Goal: Task Accomplishment & Management: Manage account settings

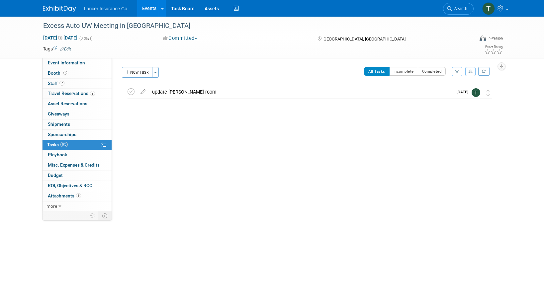
click at [146, 9] on link "Events" at bounding box center [149, 8] width 24 height 17
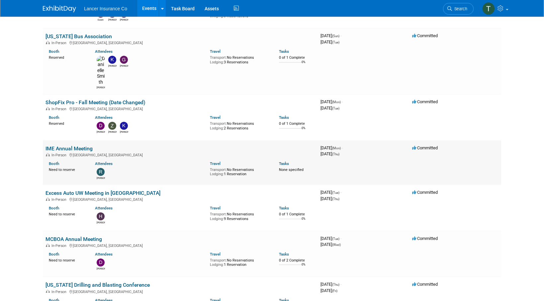
scroll to position [531, 0]
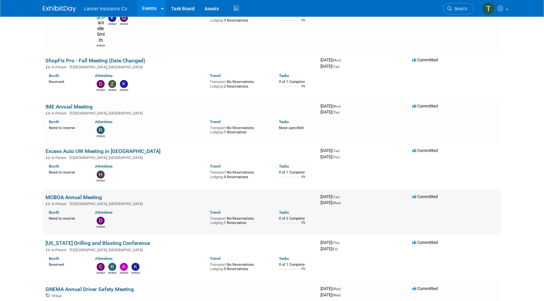
click at [78, 194] on link "MCBOA Annual Meeting" at bounding box center [73, 197] width 56 height 6
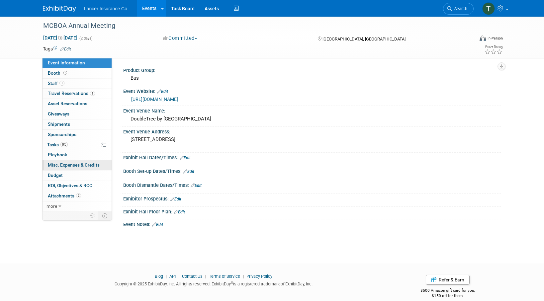
click at [59, 166] on span "Misc. Expenses & Credits 0" at bounding box center [74, 164] width 52 height 5
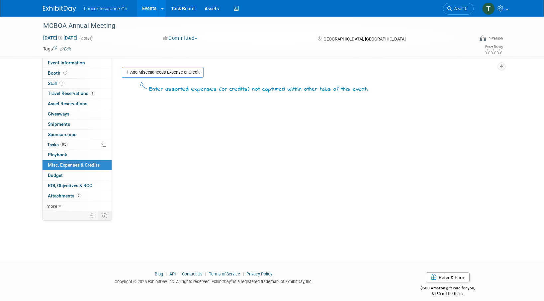
click at [147, 73] on link "Add Miscellaneous Expense or Credit" at bounding box center [163, 72] width 82 height 11
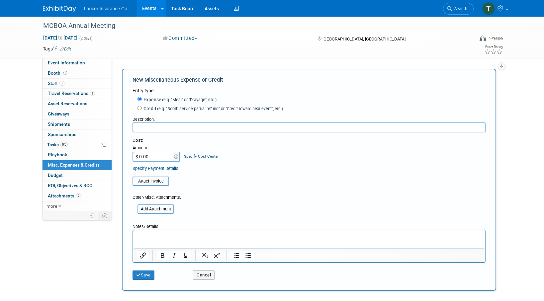
click at [159, 159] on input "$ 0.00" at bounding box center [153, 157] width 42 height 10
type input "$ 275.00"
click at [173, 128] on input "text" at bounding box center [308, 128] width 353 height 10
type input "Membership Renewal"
click at [140, 181] on input "file" at bounding box center [128, 181] width 79 height 8
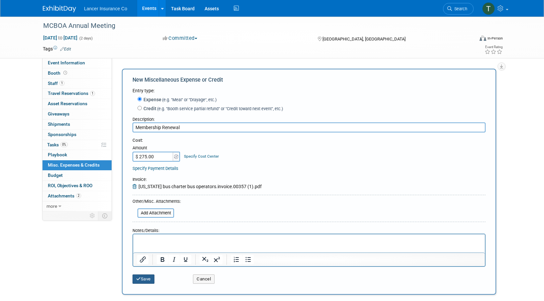
click at [149, 276] on button "Save" at bounding box center [143, 279] width 22 height 9
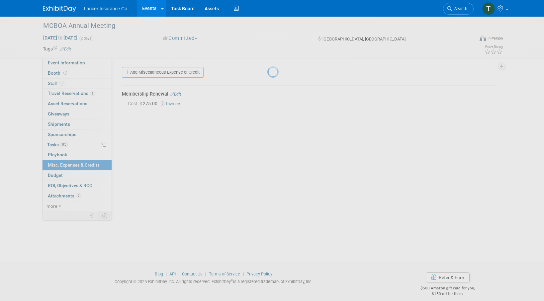
scroll to position [7, 0]
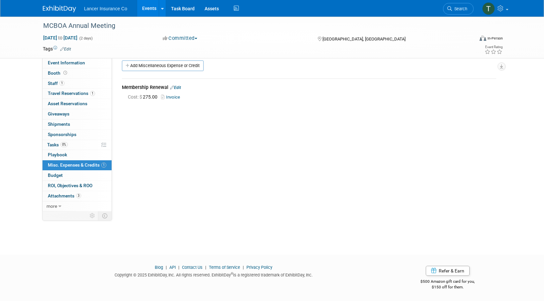
click at [145, 8] on link "Events" at bounding box center [149, 8] width 24 height 17
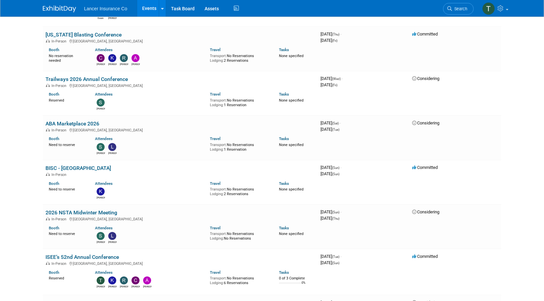
scroll to position [879, 0]
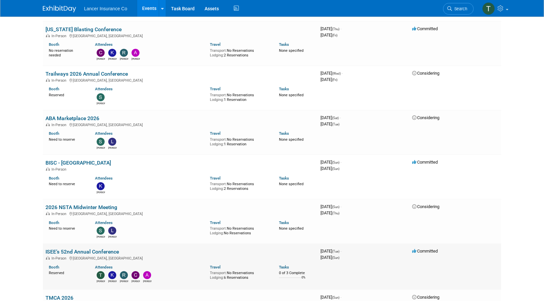
click at [77, 249] on link "ISEE’s 52nd Annual Conference" at bounding box center [81, 252] width 73 height 6
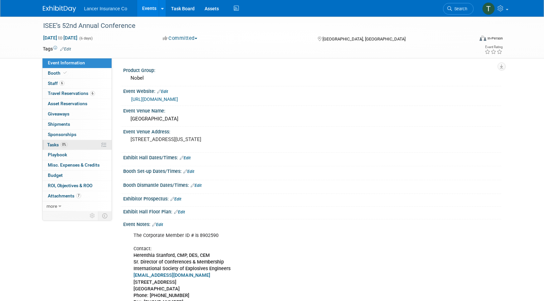
click at [54, 146] on span "Tasks 0%" at bounding box center [57, 144] width 21 height 5
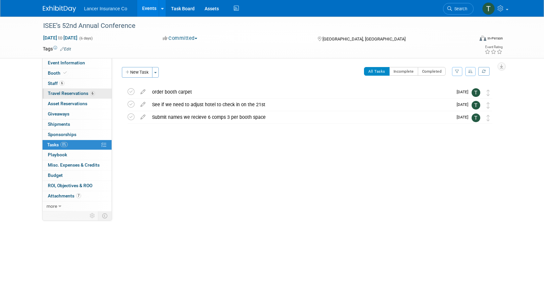
click at [59, 93] on span "Travel Reservations 6" at bounding box center [71, 93] width 47 height 5
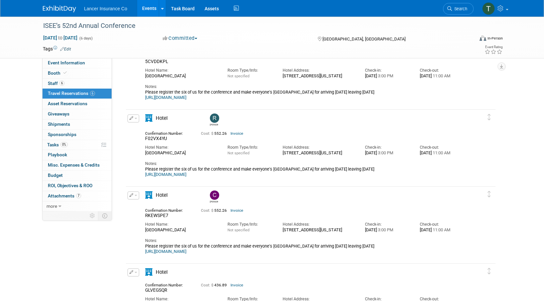
scroll to position [126, 0]
click at [54, 87] on link "6 Staff 6" at bounding box center [77, 84] width 69 height 10
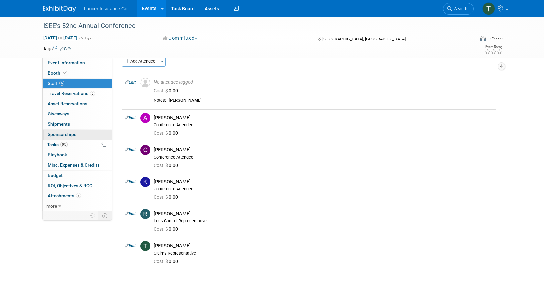
scroll to position [11, 0]
click at [56, 93] on span "Travel Reservations 6" at bounding box center [71, 93] width 47 height 5
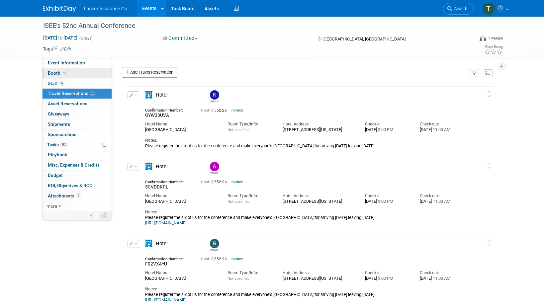
click at [55, 72] on span "Booth" at bounding box center [58, 72] width 20 height 5
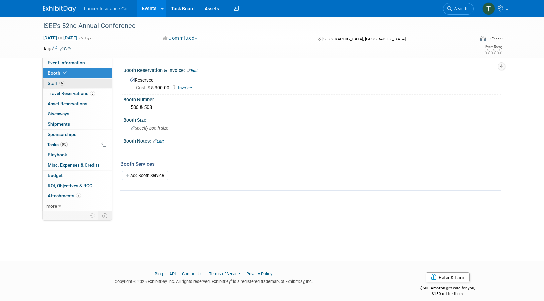
click at [58, 85] on span "Staff 6" at bounding box center [56, 83] width 17 height 5
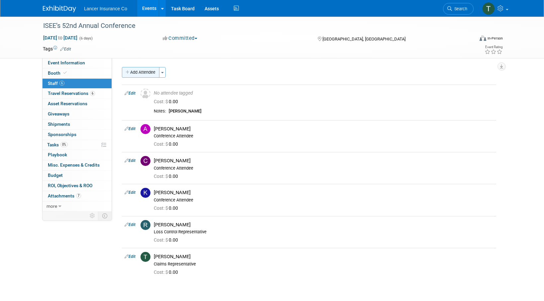
click at [149, 71] on button "Add Attendee" at bounding box center [141, 72] width 38 height 11
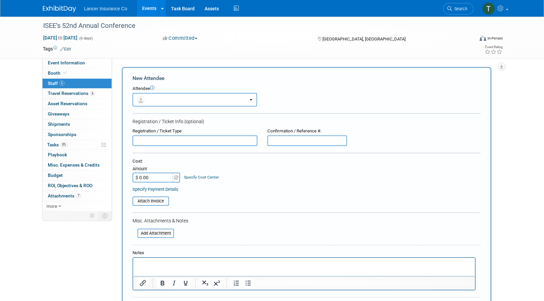
click at [146, 262] on p "Rich Text Area. Press ALT-0 for help." at bounding box center [304, 264] width 334 height 7
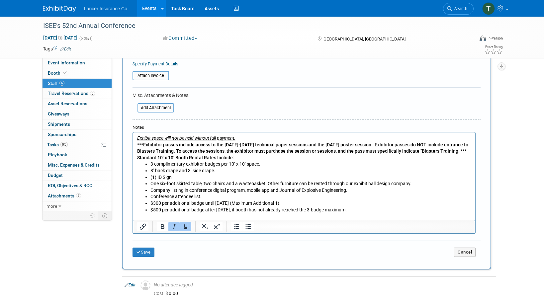
scroll to position [196, 0]
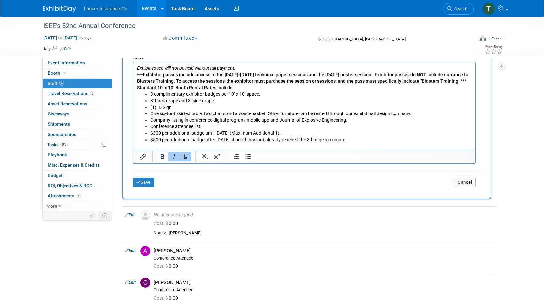
click at [146, 177] on div "Save Cancel" at bounding box center [306, 181] width 348 height 21
click at [148, 185] on button "Save" at bounding box center [143, 182] width 22 height 9
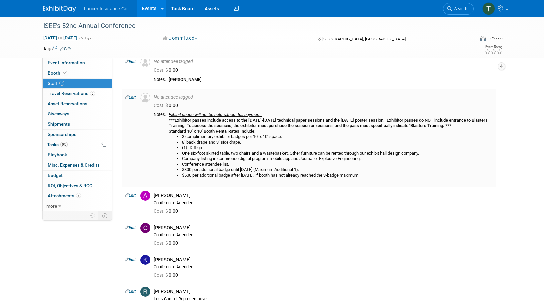
scroll to position [0, 0]
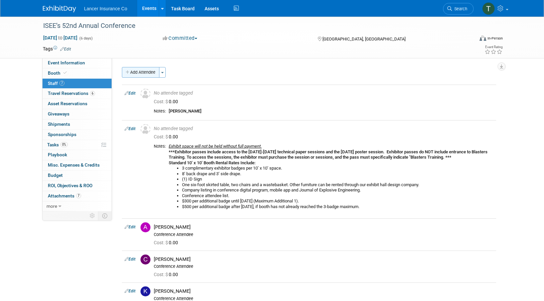
click at [144, 72] on button "Add Attendee" at bounding box center [141, 72] width 38 height 11
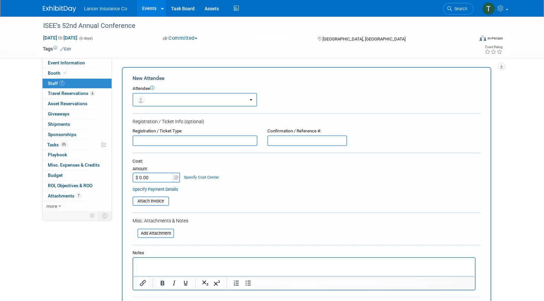
click at [146, 262] on p "Rich Text Area. Press ALT-0 for help." at bounding box center [304, 264] width 334 height 7
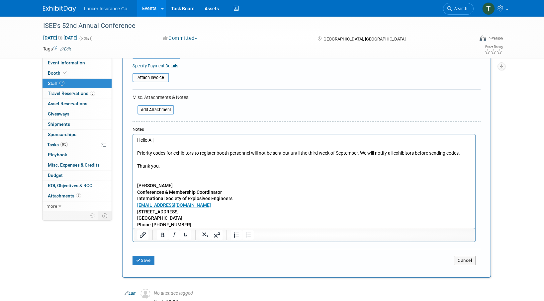
scroll to position [130, 0]
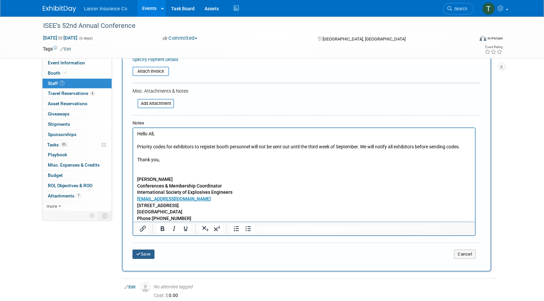
click at [148, 253] on button "Save" at bounding box center [143, 254] width 22 height 9
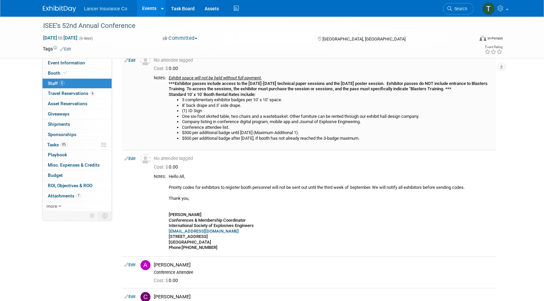
scroll to position [74, 0]
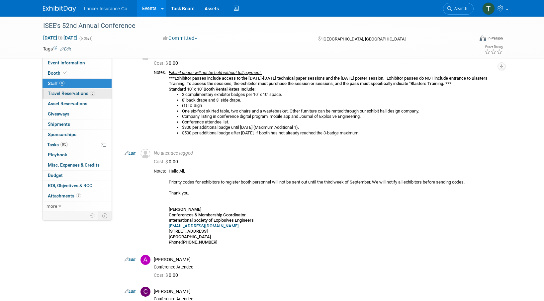
click at [55, 93] on span "Travel Reservations 6" at bounding box center [71, 93] width 47 height 5
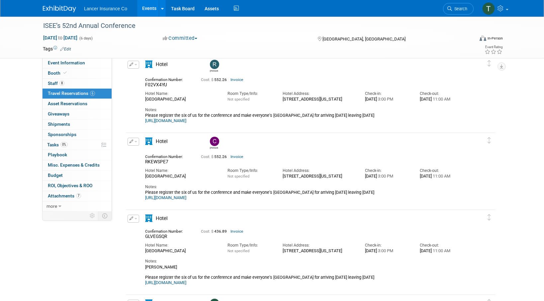
scroll to position [0, 0]
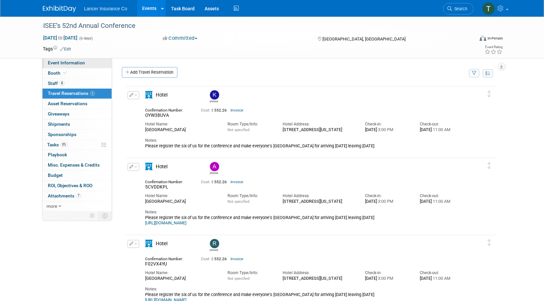
click at [61, 62] on span "Event Information" at bounding box center [66, 62] width 37 height 5
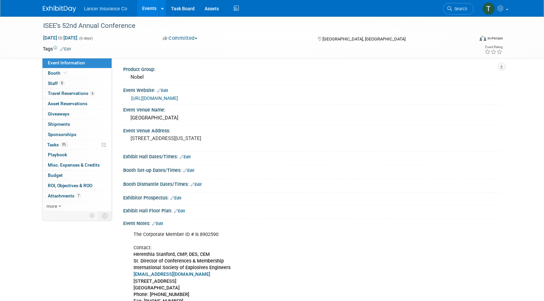
scroll to position [1, 0]
click at [188, 157] on link "Edit" at bounding box center [185, 156] width 11 height 5
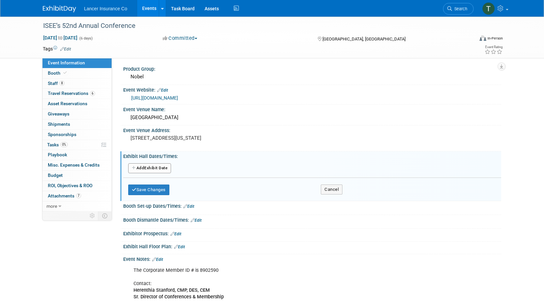
click at [166, 166] on button "Add Another Exhibit Date" at bounding box center [149, 168] width 43 height 10
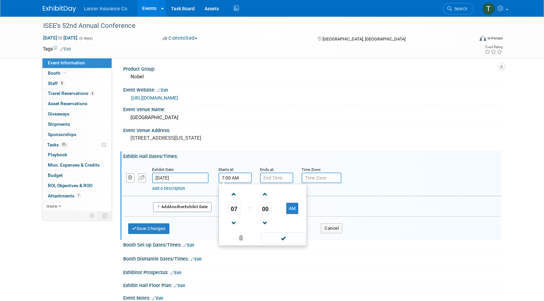
click at [236, 179] on input "7:00 AM" at bounding box center [235, 178] width 33 height 11
click at [231, 196] on span at bounding box center [234, 195] width 12 height 12
type input "8:00 AM"
click at [284, 242] on span at bounding box center [283, 238] width 45 height 12
click at [279, 178] on input "7:00 PM" at bounding box center [276, 178] width 33 height 11
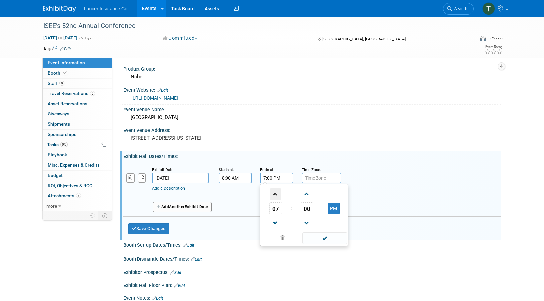
click at [273, 192] on span at bounding box center [276, 195] width 12 height 12
type input "10:00 PM"
click at [329, 240] on span at bounding box center [324, 238] width 45 height 12
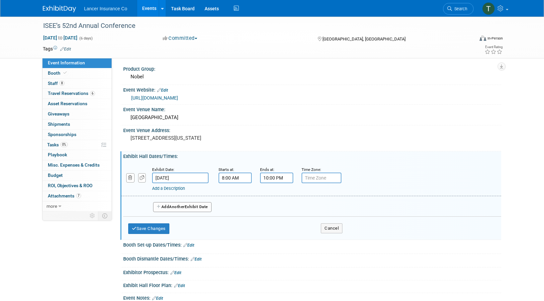
click at [165, 190] on link "Add a Description" at bounding box center [168, 188] width 33 height 5
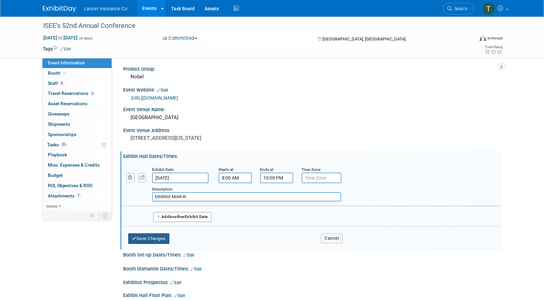
type input "Exhibitor Move-in"
click at [153, 240] on button "Save Changes" at bounding box center [148, 238] width 41 height 11
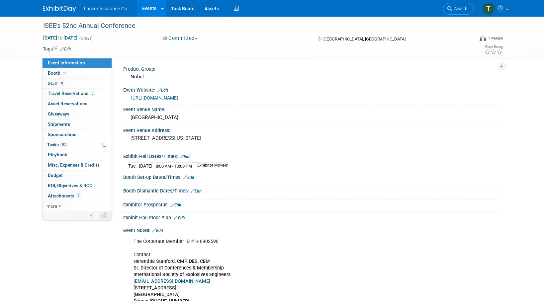
click at [188, 155] on link "Edit" at bounding box center [185, 156] width 11 height 5
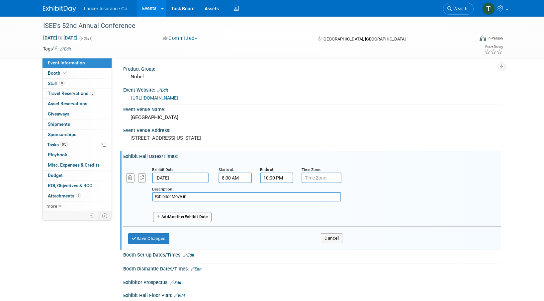
click at [174, 215] on span "Another" at bounding box center [177, 217] width 16 height 5
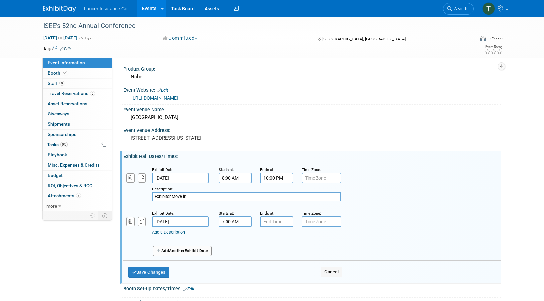
click at [235, 222] on input "7:00 AM" at bounding box center [235, 222] width 33 height 11
click at [230, 237] on span at bounding box center [234, 238] width 12 height 12
type input "8:00 AM"
click at [276, 276] on span at bounding box center [283, 282] width 45 height 12
click at [274, 224] on input "7:00 PM" at bounding box center [276, 222] width 33 height 11
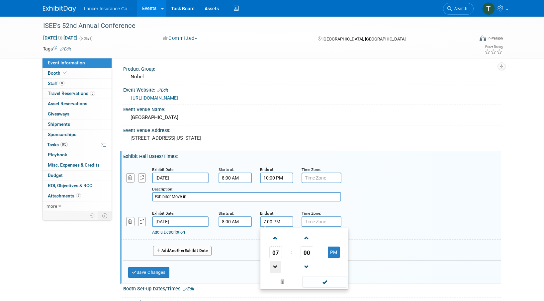
click at [275, 265] on span at bounding box center [276, 267] width 12 height 12
click at [279, 263] on span at bounding box center [276, 267] width 12 height 12
click at [307, 252] on span "00" at bounding box center [307, 252] width 13 height 12
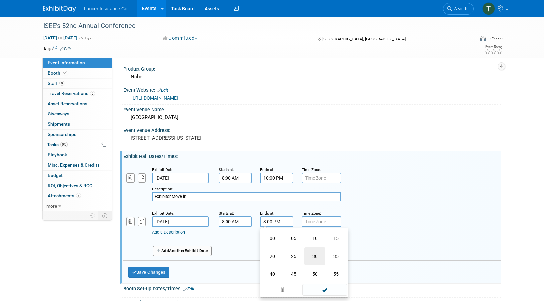
click at [315, 256] on td "30" at bounding box center [314, 256] width 21 height 18
type input "3:30 PM"
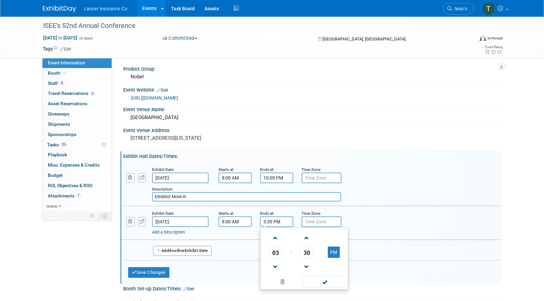
click at [234, 241] on div "Add Another Exhibit Date" at bounding box center [312, 249] width 378 height 18
drag, startPoint x: 195, startPoint y: 249, endPoint x: 175, endPoint y: 237, distance: 23.1
click at [175, 237] on div "Exhibit Date: Jan 20, 2026 Starts at: 8:00 AM Ends at: 10:00 PM Time Zone: Appl…" at bounding box center [312, 211] width 368 height 100
click at [172, 233] on link "Add a Description" at bounding box center [168, 232] width 33 height 5
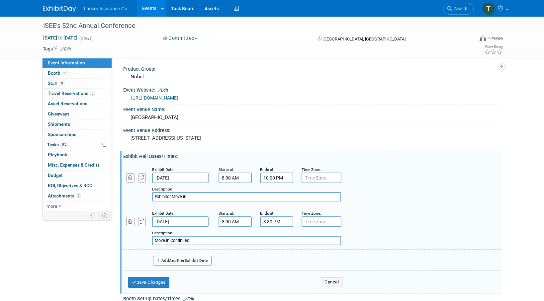
type input "Move-in Continued"
click at [177, 259] on span "Another" at bounding box center [177, 260] width 16 height 5
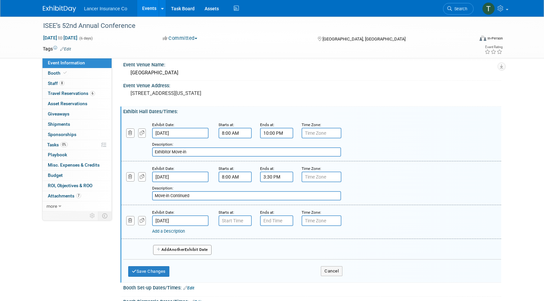
scroll to position [47, 0]
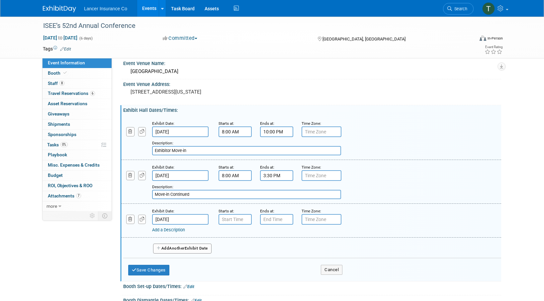
click at [171, 231] on link "Add a Description" at bounding box center [168, 229] width 33 height 5
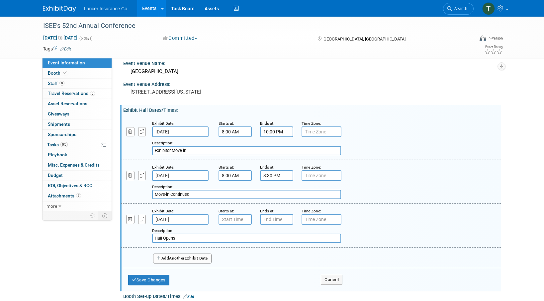
type input "Hall Opens"
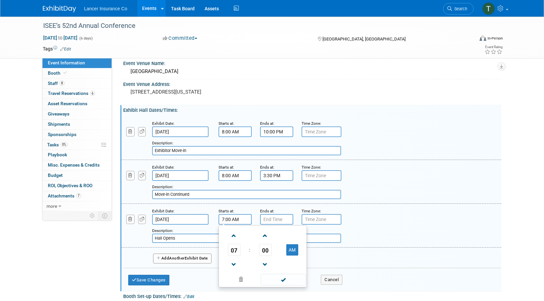
click at [241, 221] on input "7:00 AM" at bounding box center [235, 219] width 33 height 11
click at [234, 235] on span at bounding box center [234, 236] width 12 height 12
click at [267, 249] on span "00" at bounding box center [265, 250] width 13 height 12
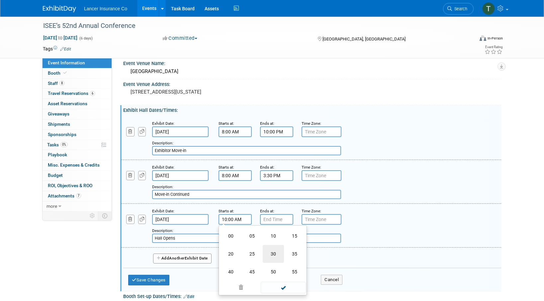
click at [271, 253] on td "30" at bounding box center [273, 254] width 21 height 18
type input "10:30 AM"
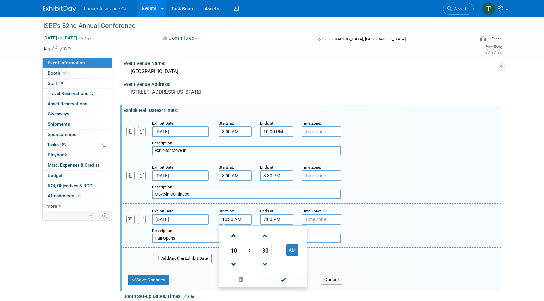
click at [282, 220] on input "7:00 PM" at bounding box center [276, 219] width 33 height 11
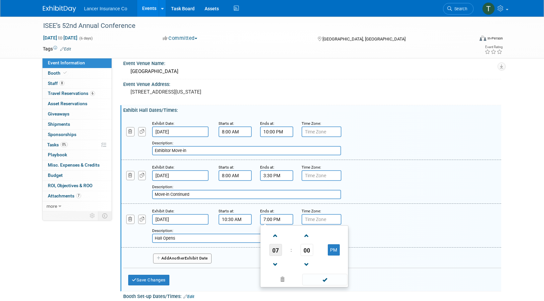
click at [275, 249] on span "07" at bounding box center [275, 250] width 13 height 12
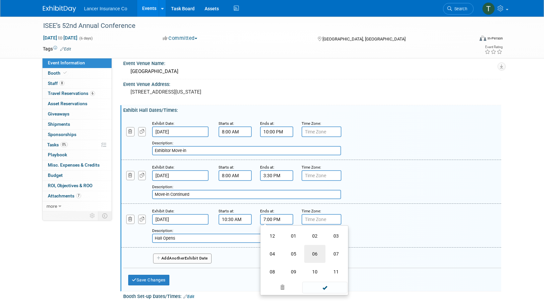
click at [311, 252] on td "06" at bounding box center [314, 254] width 21 height 18
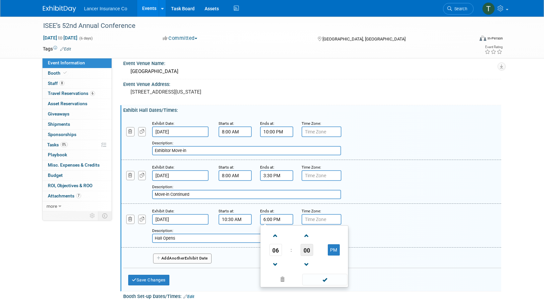
click at [304, 251] on span "00" at bounding box center [307, 250] width 13 height 12
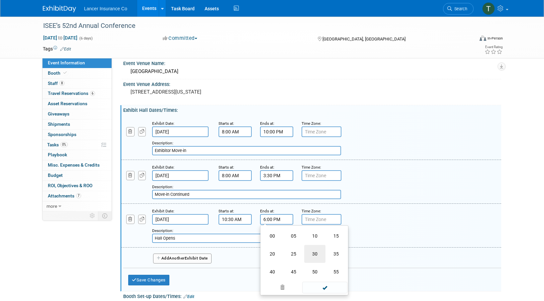
click at [313, 254] on td "30" at bounding box center [314, 254] width 21 height 18
type input "6:30 PM"
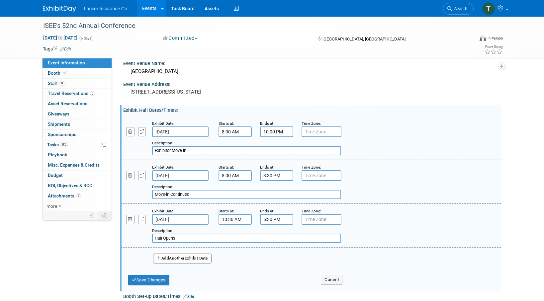
click at [366, 233] on div "Description: Hall Opens" at bounding box center [294, 235] width 284 height 16
click at [207, 259] on button "Add Another Exhibit Date" at bounding box center [182, 259] width 58 height 10
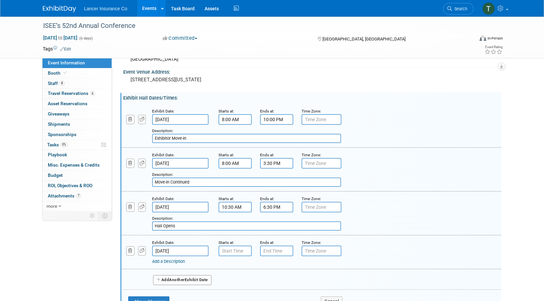
scroll to position [62, 0]
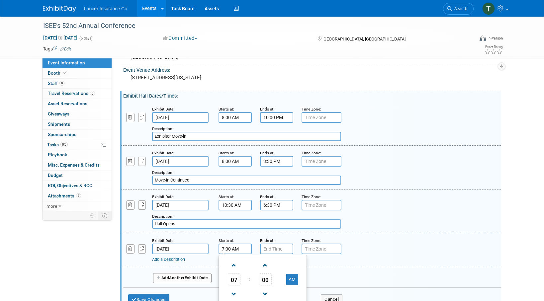
click at [232, 247] on input "7:00 AM" at bounding box center [235, 249] width 33 height 11
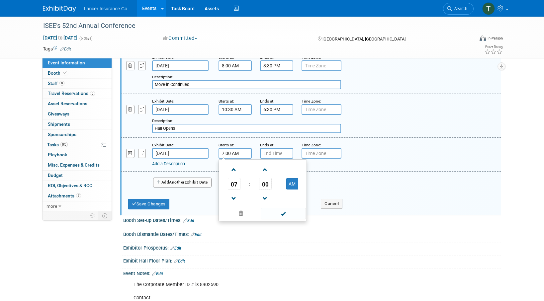
scroll to position [108, 0]
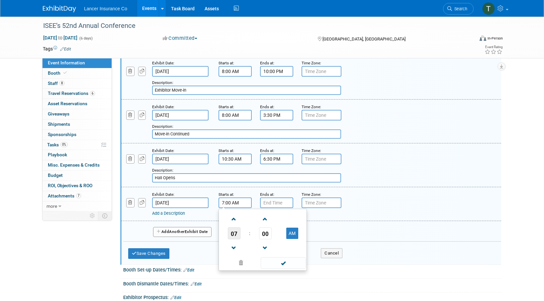
click at [232, 232] on span "07" at bounding box center [234, 233] width 13 height 12
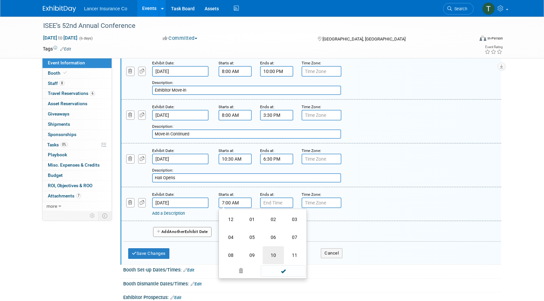
click at [270, 249] on td "10" at bounding box center [273, 255] width 21 height 18
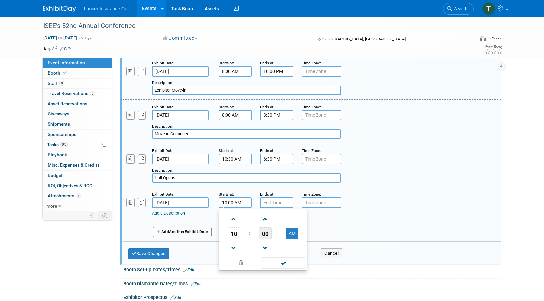
click at [266, 232] on span "00" at bounding box center [265, 233] width 13 height 12
drag, startPoint x: 274, startPoint y: 237, endPoint x: 285, endPoint y: 224, distance: 16.2
click at [275, 237] on td "30" at bounding box center [273, 237] width 21 height 18
type input "10:30 AM"
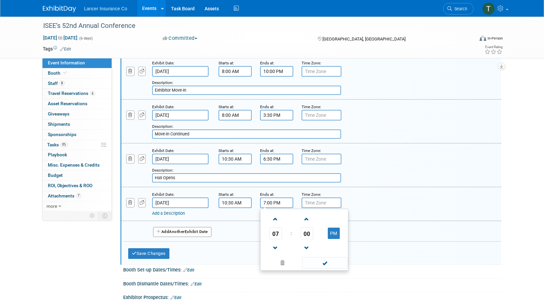
click at [276, 201] on input "7:00 PM" at bounding box center [276, 203] width 33 height 11
click at [278, 231] on span "07" at bounding box center [275, 233] width 13 height 12
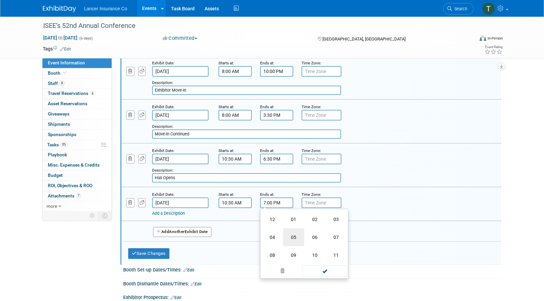
click at [293, 239] on td "05" at bounding box center [293, 237] width 21 height 18
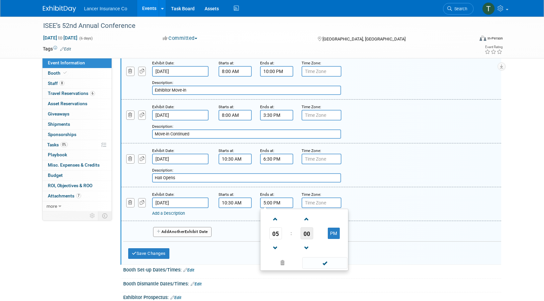
click at [303, 237] on span "00" at bounding box center [307, 233] width 13 height 12
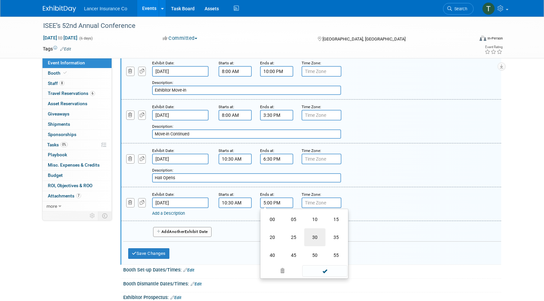
click at [310, 238] on td "30" at bounding box center [314, 237] width 21 height 18
type input "5:30 PM"
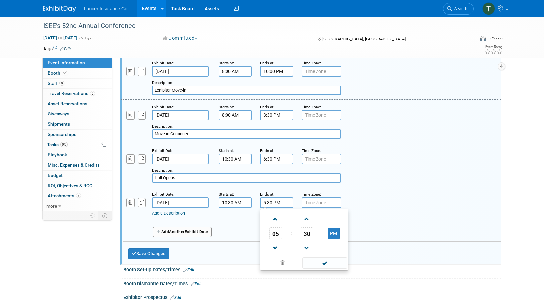
click at [392, 197] on div "Add a Description Description:" at bounding box center [311, 204] width 390 height 26
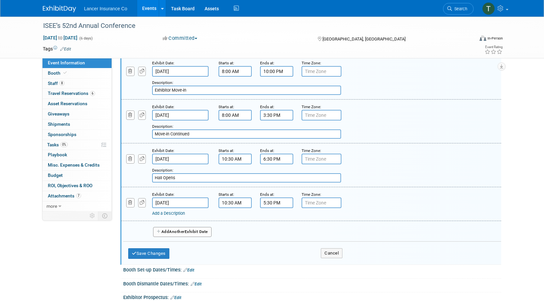
click at [179, 214] on link "Add a Description" at bounding box center [168, 213] width 33 height 5
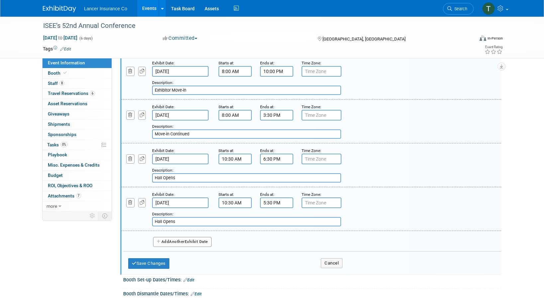
type input "Hall Opens"
click at [191, 241] on button "Add Another Exhibit Date" at bounding box center [182, 242] width 58 height 10
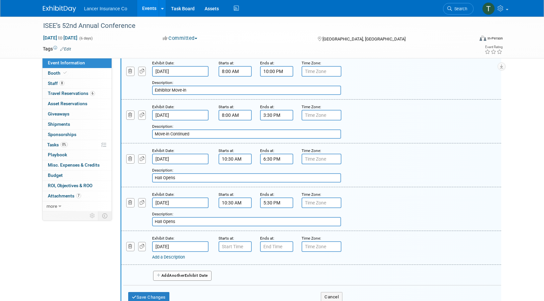
click at [176, 256] on link "Add a Description" at bounding box center [168, 257] width 33 height 5
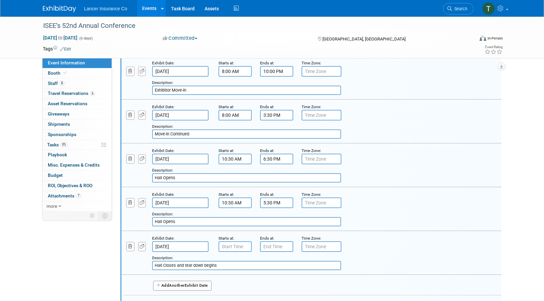
type input "Hall Closes and tear down begins"
click at [223, 245] on input "7:00 AM" at bounding box center [235, 246] width 33 height 11
click at [236, 264] on span at bounding box center [234, 263] width 12 height 12
type input "8:00 AM"
click at [279, 247] on input "7:00 PM" at bounding box center [276, 246] width 33 height 11
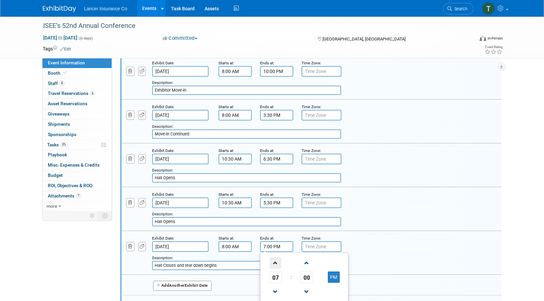
click at [277, 264] on span at bounding box center [276, 263] width 12 height 12
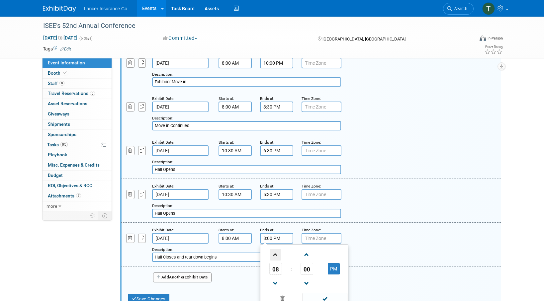
scroll to position [121, 0]
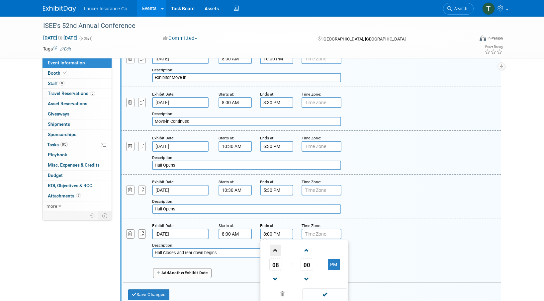
click at [277, 264] on span "08" at bounding box center [275, 265] width 13 height 12
click at [309, 250] on td "02" at bounding box center [314, 251] width 21 height 18
type input "2:00 PM"
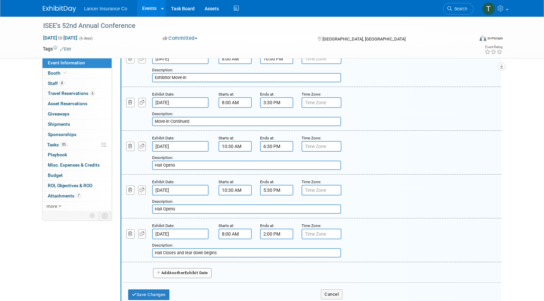
click at [425, 226] on div "Add a Description Description: Hall Closes and tear down begins" at bounding box center [311, 240] width 390 height 36
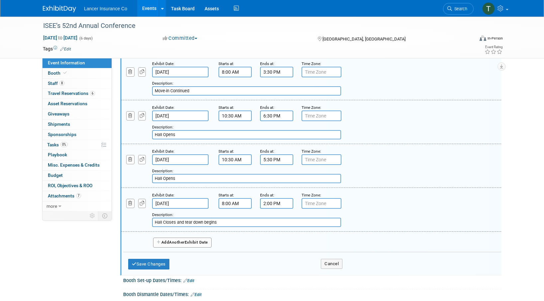
scroll to position [231, 0]
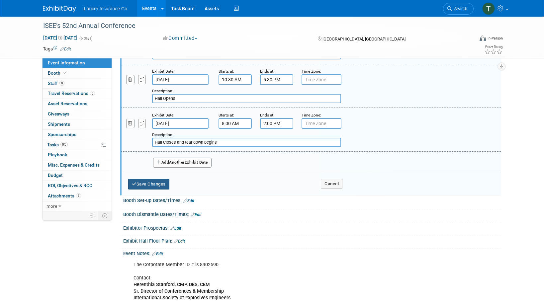
click at [164, 186] on button "Save Changes" at bounding box center [148, 184] width 41 height 11
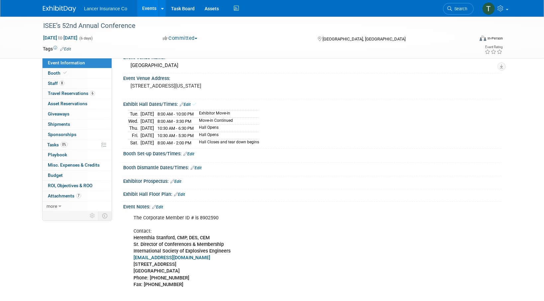
scroll to position [0, 0]
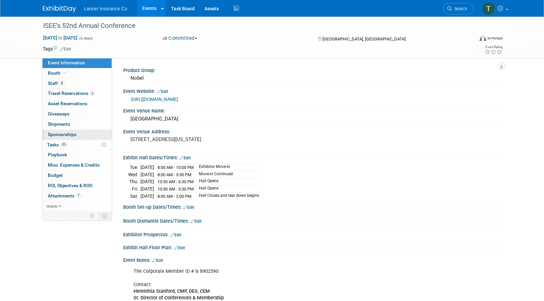
click at [59, 134] on span "Sponsorships 0" at bounding box center [62, 134] width 29 height 5
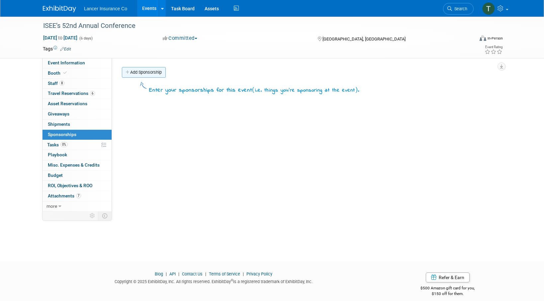
click at [139, 75] on link "Add Sponsorship" at bounding box center [144, 72] width 44 height 11
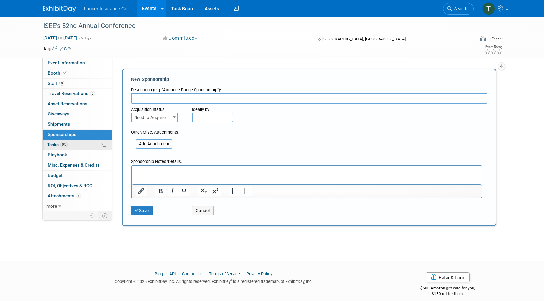
click at [56, 143] on span "Tasks 0%" at bounding box center [57, 144] width 21 height 5
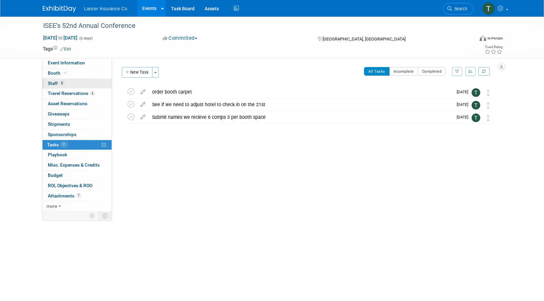
click at [51, 84] on span "Staff 8" at bounding box center [56, 83] width 17 height 5
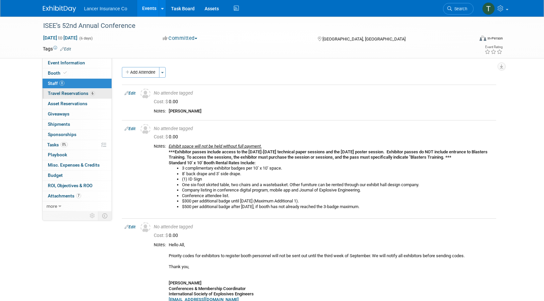
click at [55, 89] on link "6 Travel Reservations 6" at bounding box center [77, 94] width 69 height 10
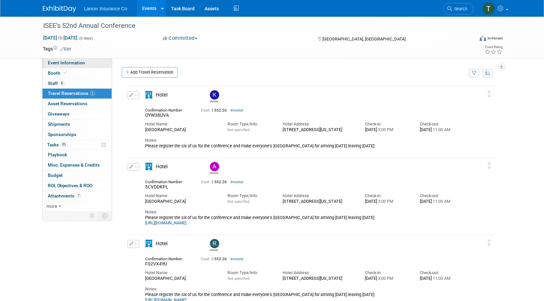
click at [56, 64] on span "Event Information" at bounding box center [66, 62] width 37 height 5
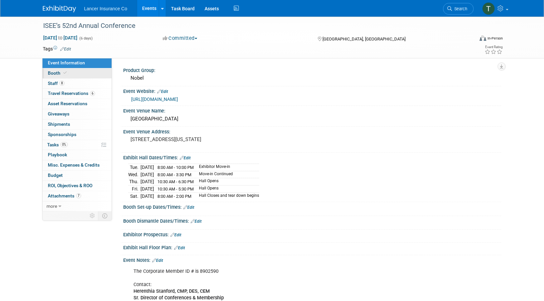
click at [55, 70] on span "Booth" at bounding box center [58, 72] width 20 height 5
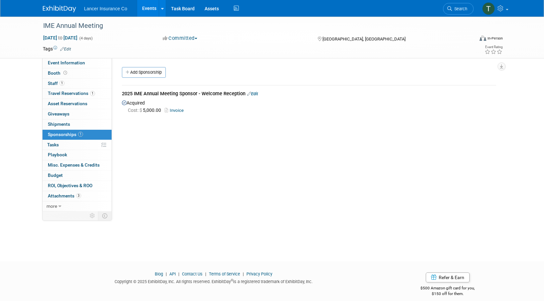
click at [145, 11] on link "Events" at bounding box center [149, 8] width 24 height 17
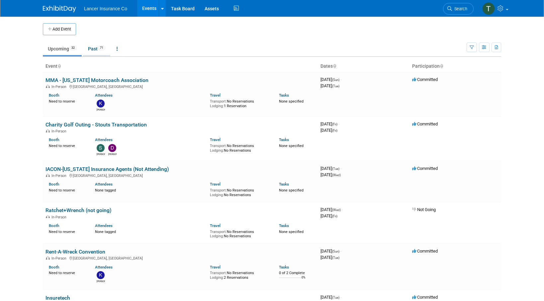
click at [92, 48] on link "Past 71" at bounding box center [96, 49] width 27 height 13
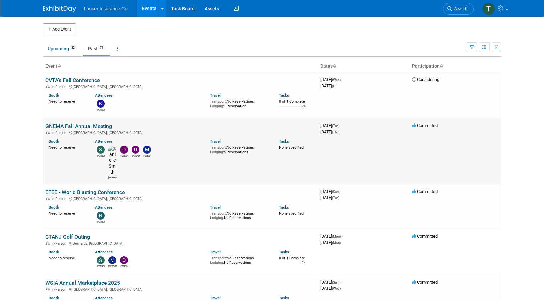
click at [52, 124] on link "GNEMA Fall Annual Meeting" at bounding box center [78, 126] width 66 height 6
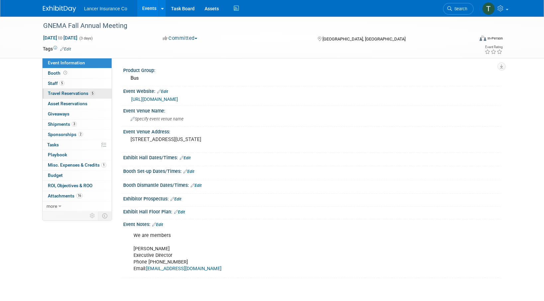
click at [58, 92] on span "Travel Reservations 5" at bounding box center [71, 93] width 47 height 5
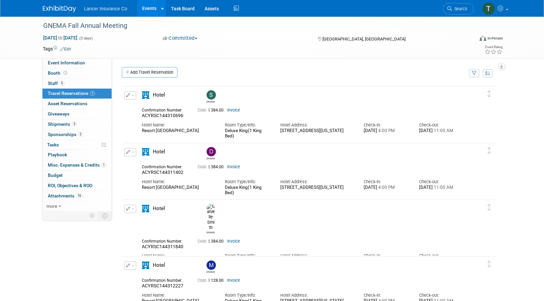
click at [134, 151] on button "button" at bounding box center [130, 152] width 12 height 8
click at [140, 163] on button "Edit Reservation" at bounding box center [153, 164] width 56 height 10
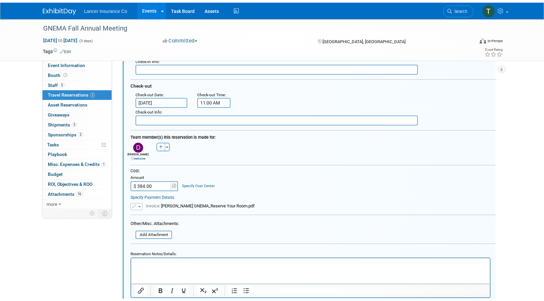
scroll to position [240, 0]
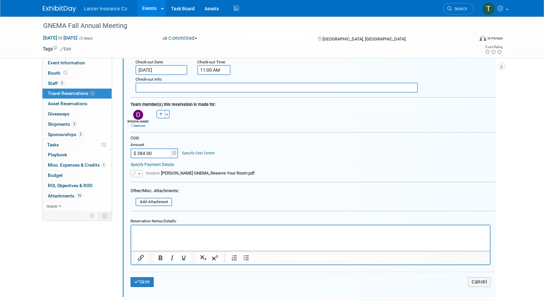
click at [154, 154] on input "$ 384.00" at bounding box center [152, 153] width 42 height 10
type input "$ 428.84"
click at [138, 173] on span "button" at bounding box center [139, 173] width 3 height 1
click at [243, 184] on div at bounding box center [313, 184] width 365 height 5
click at [152, 202] on input "file" at bounding box center [131, 202] width 79 height 7
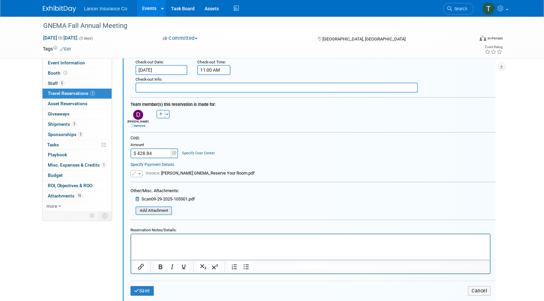
click at [162, 211] on input "file" at bounding box center [131, 210] width 79 height 7
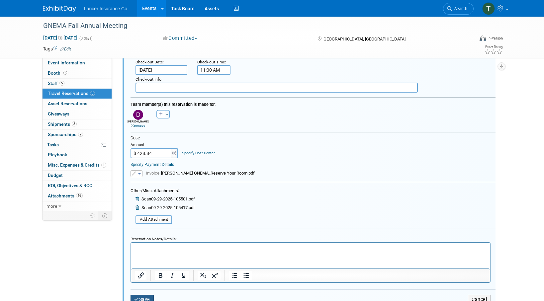
click at [144, 297] on button "Save" at bounding box center [142, 300] width 23 height 10
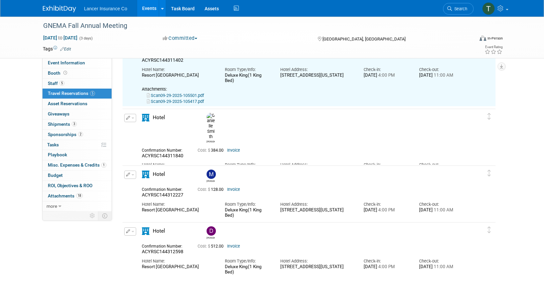
scroll to position [68, 0]
